Goal: Check status: Check status

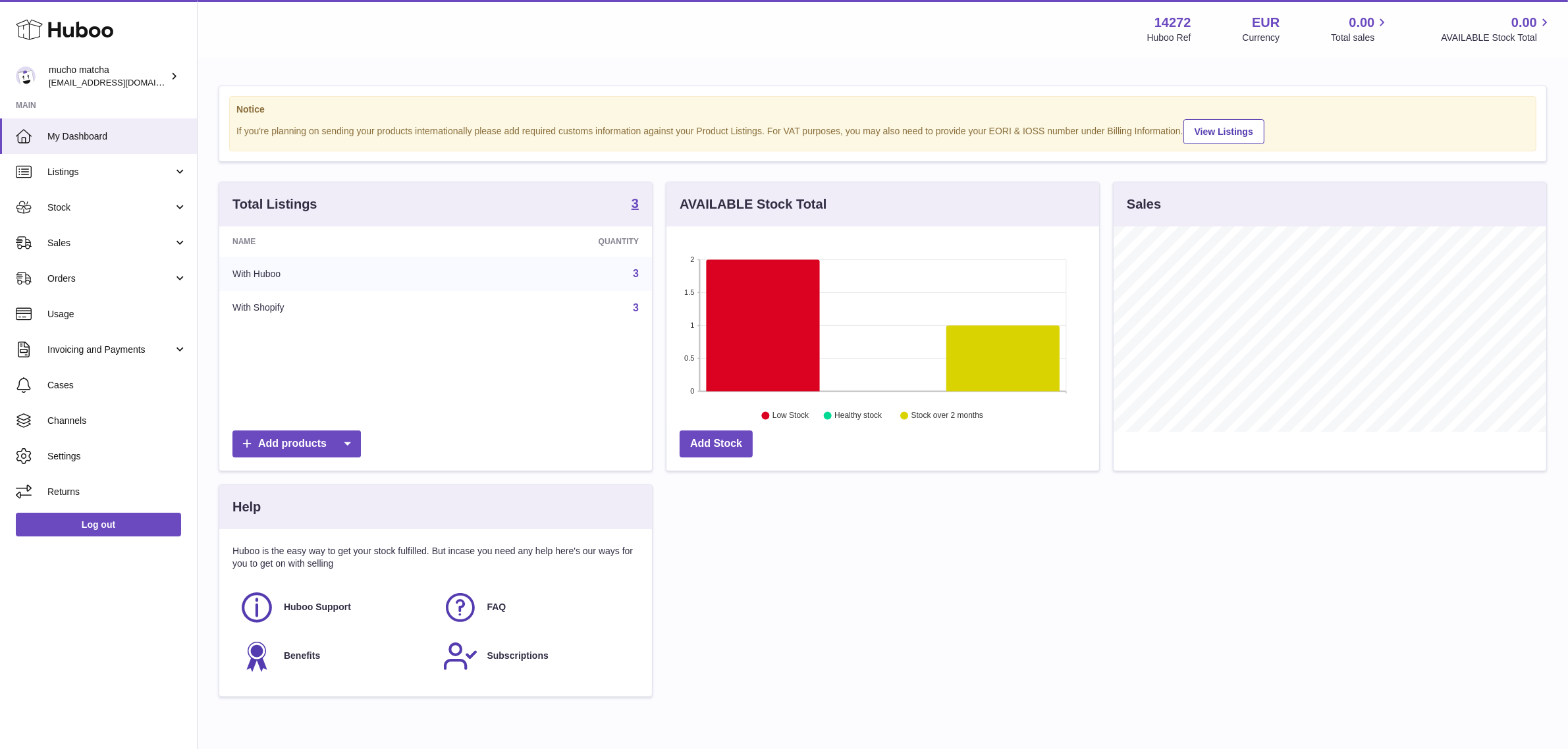
scroll to position [205, 432]
click at [110, 214] on link "Stock" at bounding box center [98, 207] width 197 height 36
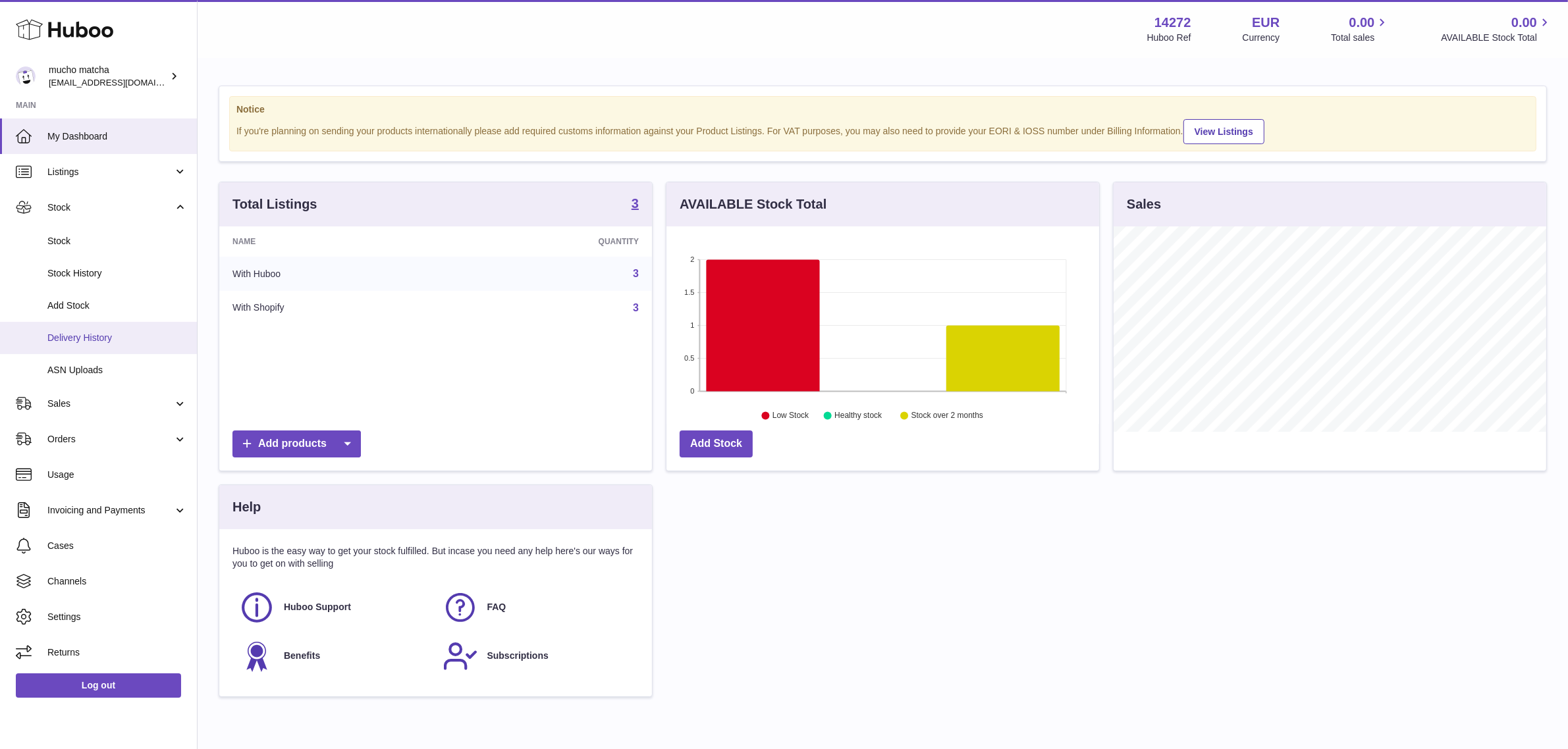
click at [113, 333] on span "Delivery History" at bounding box center [117, 338] width 140 height 12
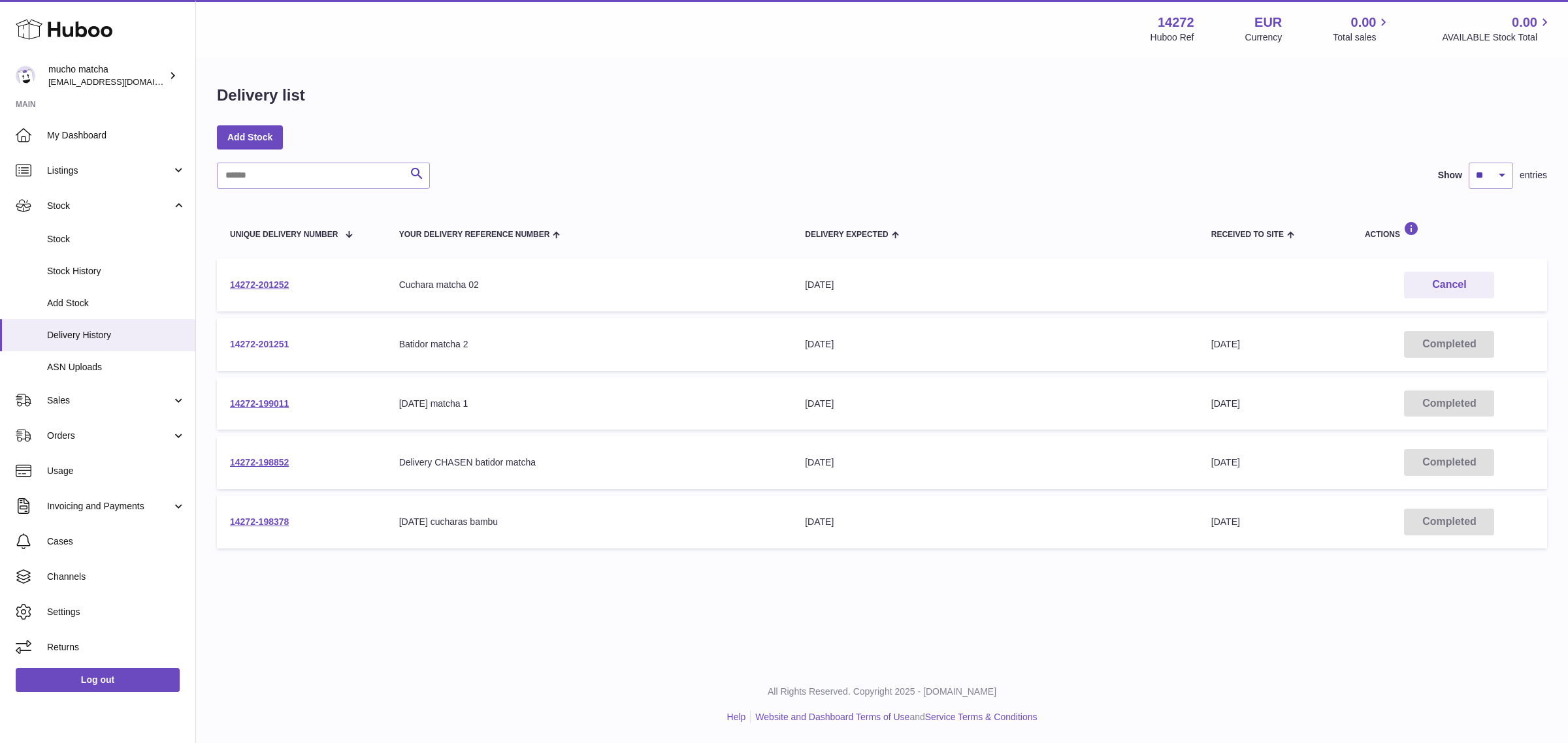
click at [271, 341] on link "14272-201251" at bounding box center [259, 344] width 59 height 11
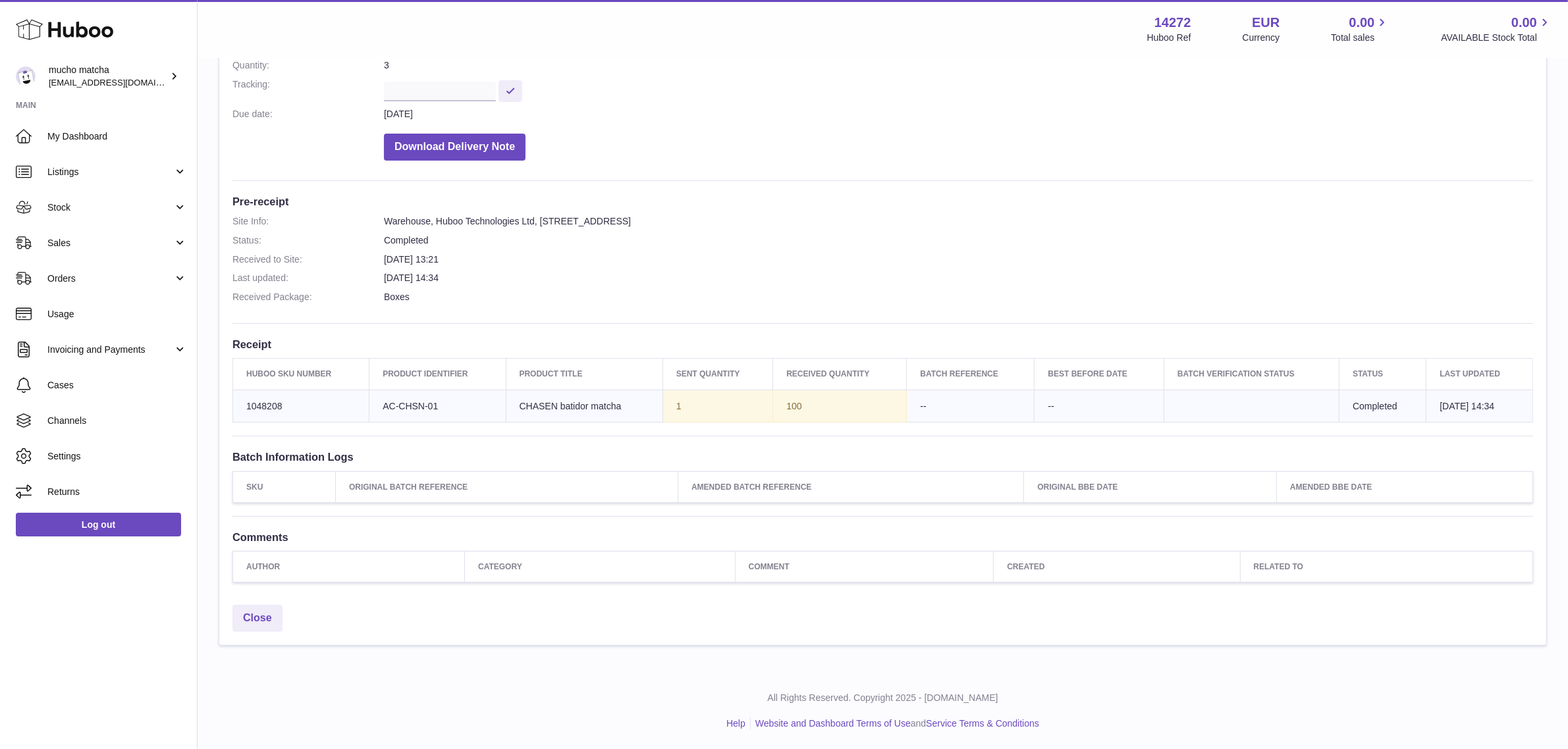
scroll to position [137, 0]
